Goal: Information Seeking & Learning: Learn about a topic

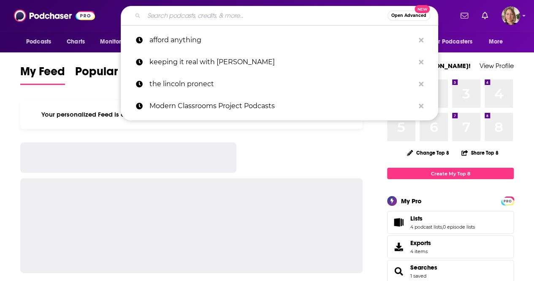
click at [155, 14] on input "Search podcasts, credits, & more..." at bounding box center [266, 16] width 244 height 14
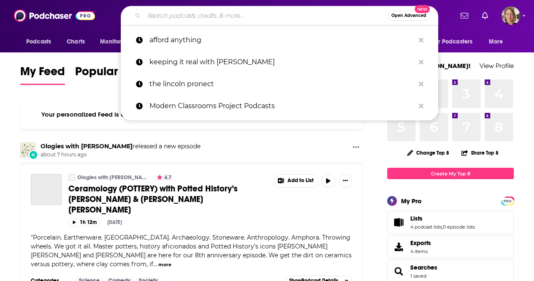
type input "y"
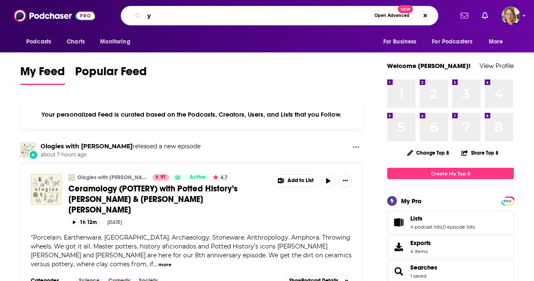
click at [155, 14] on input "y" at bounding box center [257, 16] width 227 height 14
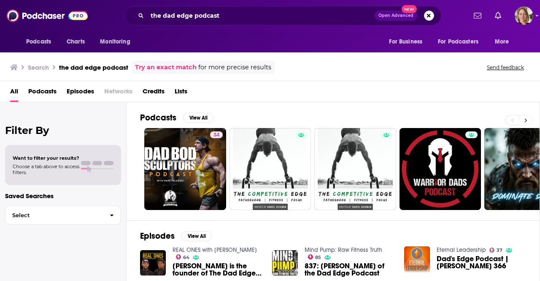
click at [522, 117] on button at bounding box center [526, 120] width 14 height 11
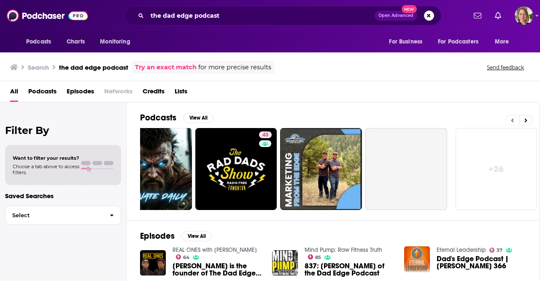
scroll to position [0, 375]
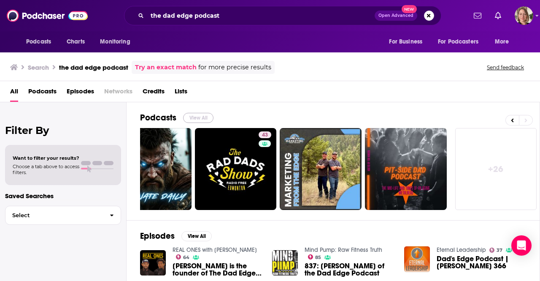
click at [191, 114] on button "View All" at bounding box center [198, 118] width 30 height 10
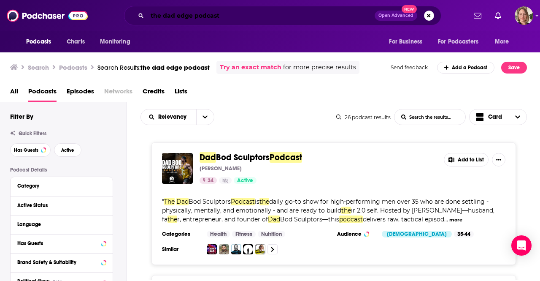
click at [226, 16] on input "the dad edge podcast" at bounding box center [261, 16] width 228 height 14
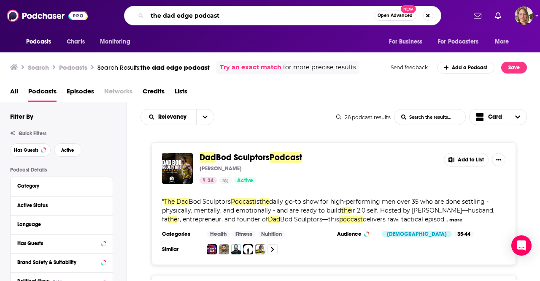
click at [226, 16] on input "the dad edge podcast" at bounding box center [260, 16] width 227 height 14
click at [224, 16] on input "the dad edge podcast" at bounding box center [260, 16] width 227 height 14
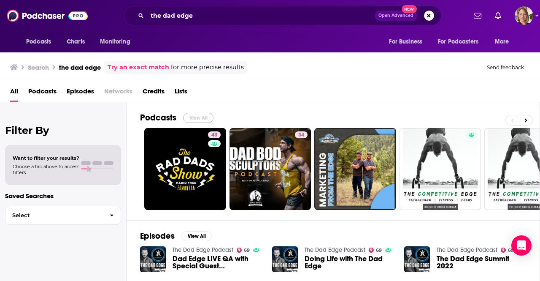
click at [197, 118] on button "View All" at bounding box center [198, 118] width 30 height 10
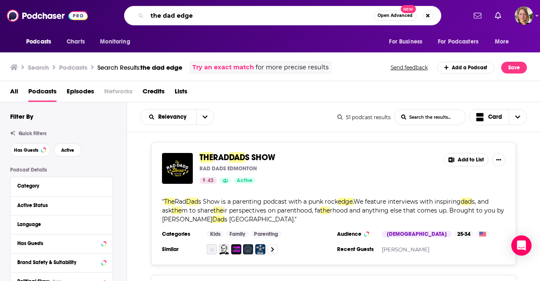
click at [207, 19] on input "the dad edge" at bounding box center [260, 16] width 227 height 14
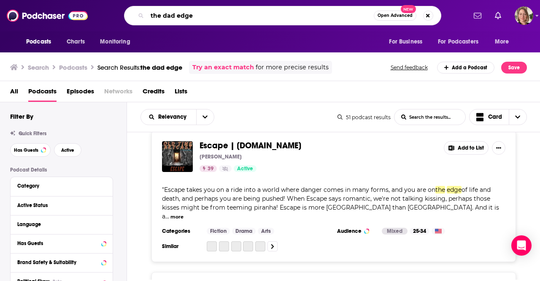
scroll to position [2364, 0]
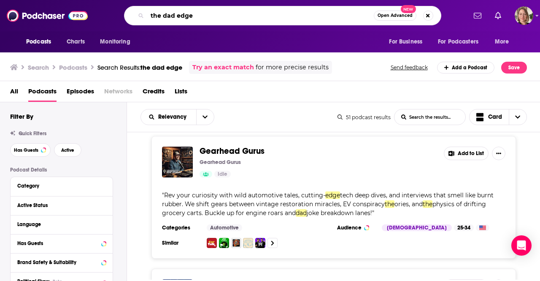
click at [203, 16] on input "the dad edge" at bounding box center [260, 16] width 227 height 14
click at [201, 16] on input "the dad edge" at bounding box center [260, 16] width 227 height 14
click at [201, 15] on input "the dad edge" at bounding box center [260, 16] width 227 height 14
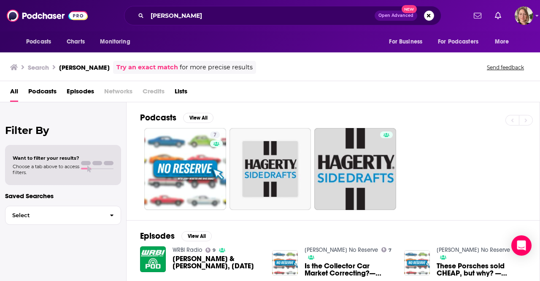
click at [223, 9] on div "[PERSON_NAME] Open Advanced New" at bounding box center [282, 15] width 317 height 19
click at [222, 16] on input "[PERSON_NAME]" at bounding box center [261, 16] width 228 height 14
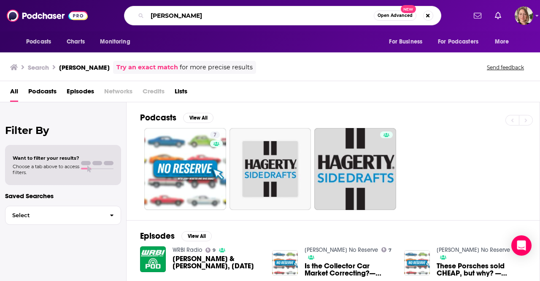
click at [222, 16] on input "[PERSON_NAME]" at bounding box center [260, 16] width 227 height 14
type input "the dad edge"
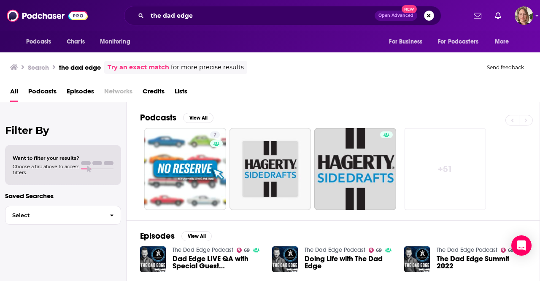
click at [203, 247] on link "The Dad Edge Podcast" at bounding box center [203, 249] width 61 height 7
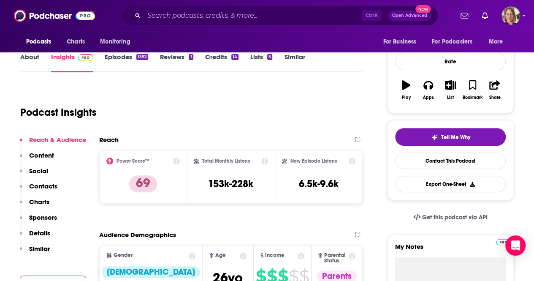
scroll to position [127, 0]
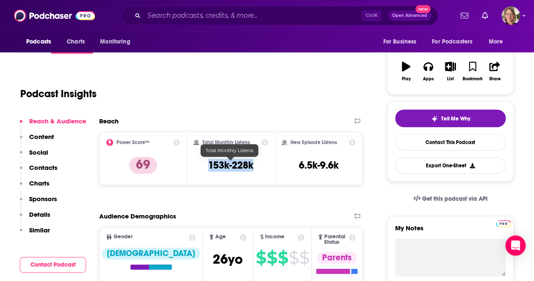
drag, startPoint x: 255, startPoint y: 162, endPoint x: 209, endPoint y: 167, distance: 47.2
click at [209, 167] on div "Total Monthly Listens 153k-228k" at bounding box center [231, 158] width 74 height 39
copy h3 "153k-228k"
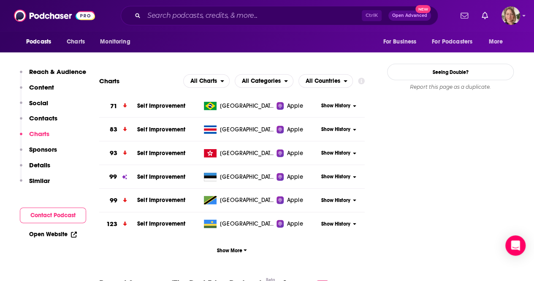
scroll to position [1013, 0]
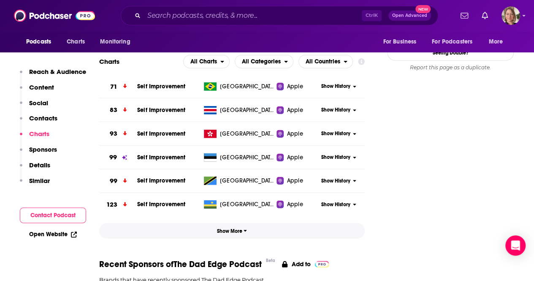
click at [241, 228] on span "Show More" at bounding box center [232, 231] width 30 height 6
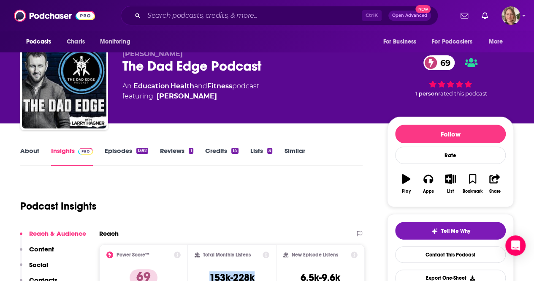
scroll to position [0, 0]
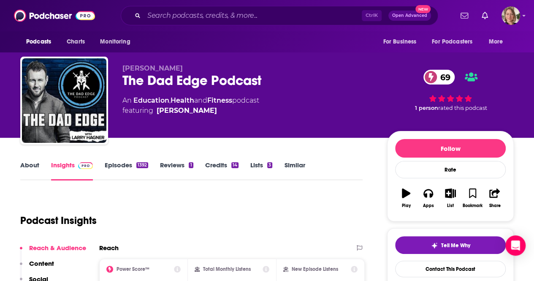
click at [30, 164] on link "About" at bounding box center [29, 170] width 19 height 19
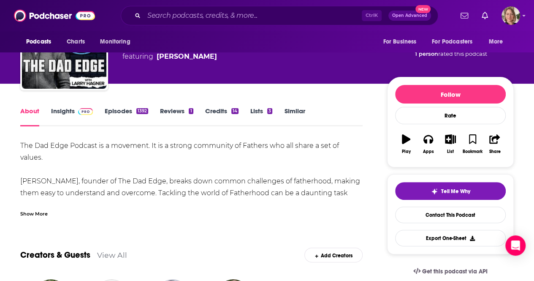
scroll to position [84, 0]
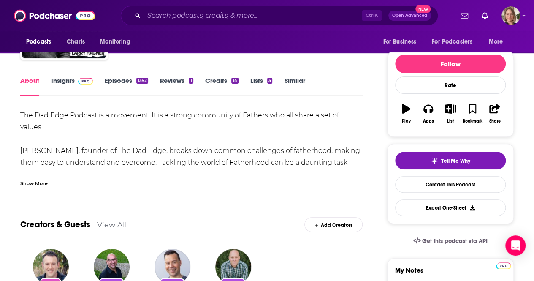
click at [34, 173] on div "Show More" at bounding box center [191, 180] width 342 height 14
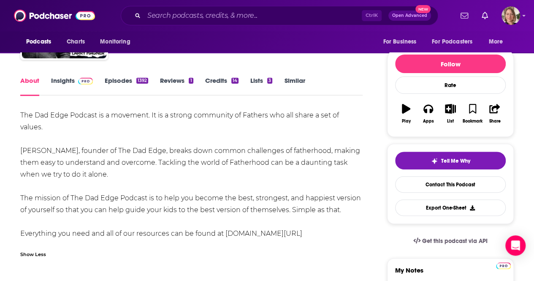
drag, startPoint x: 18, startPoint y: 117, endPoint x: 343, endPoint y: 212, distance: 338.9
copy div "The Dad Edge Podcast is a movement. It is a strong community of Fathers who all…"
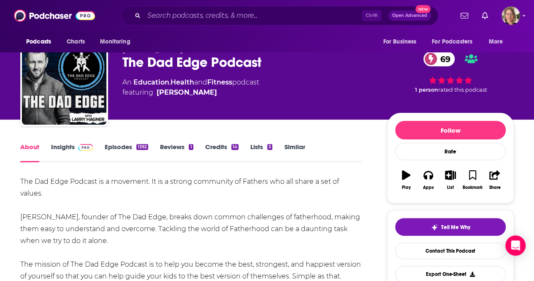
scroll to position [0, 0]
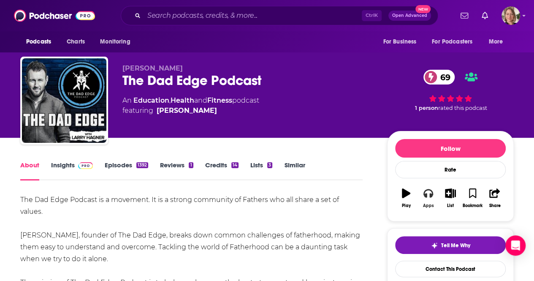
click at [429, 197] on button "Apps" at bounding box center [428, 198] width 22 height 30
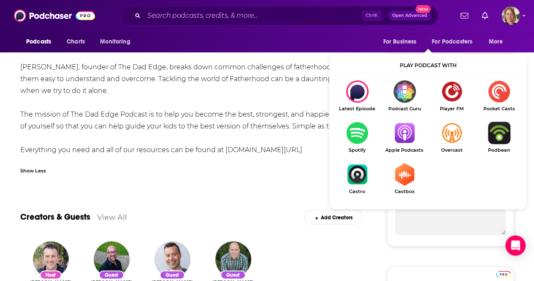
scroll to position [169, 0]
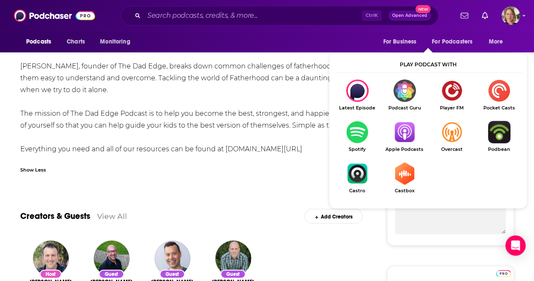
click at [405, 134] on img "Show Listen On dropdown" at bounding box center [404, 132] width 47 height 22
